Goal: Navigation & Orientation: Find specific page/section

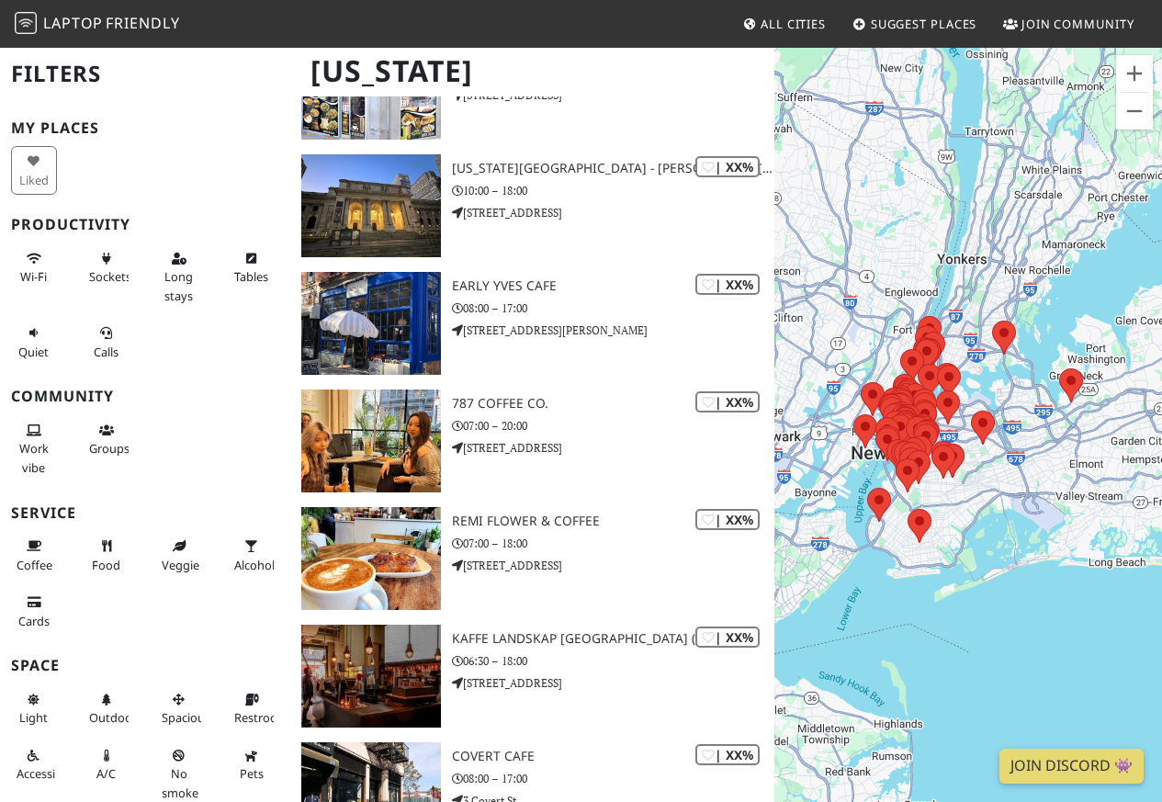
scroll to position [580, 0]
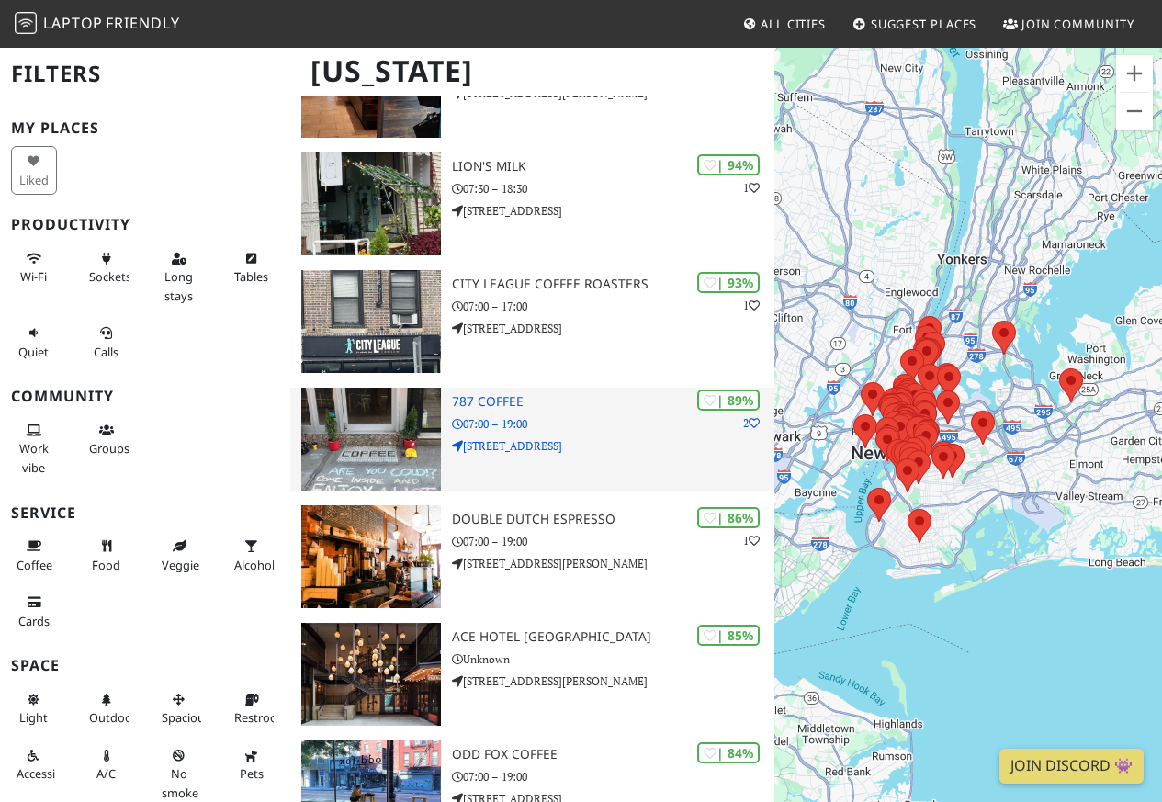
click at [379, 403] on img at bounding box center [371, 439] width 140 height 103
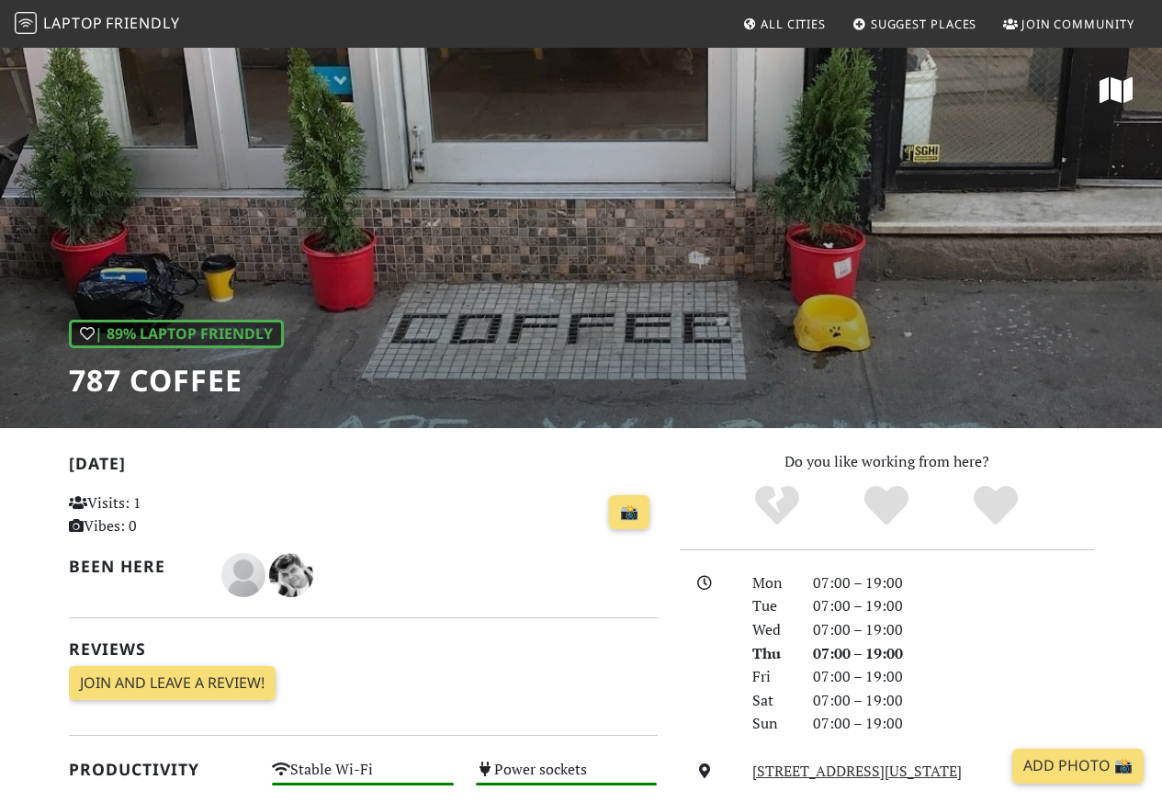
click at [479, 423] on div "| 89% Laptop Friendly 787 Coffee" at bounding box center [581, 237] width 1162 height 382
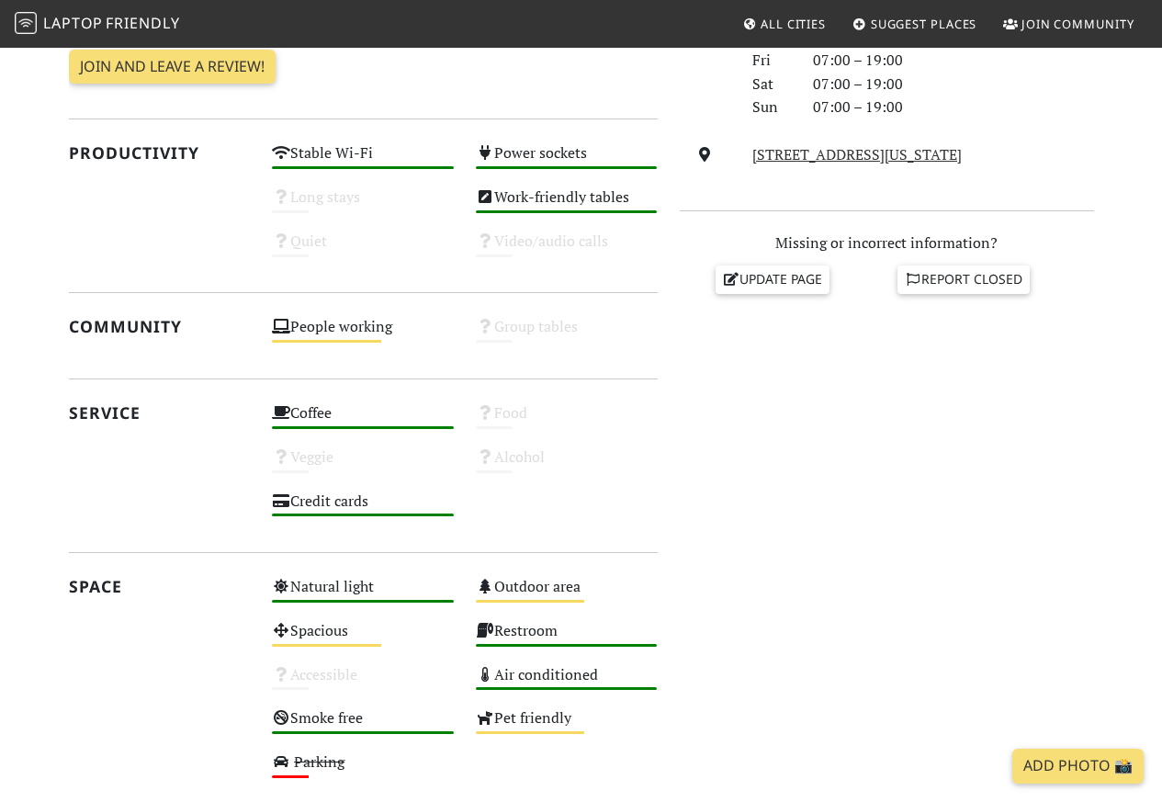
scroll to position [661, 0]
